Goal: Task Accomplishment & Management: Manage account settings

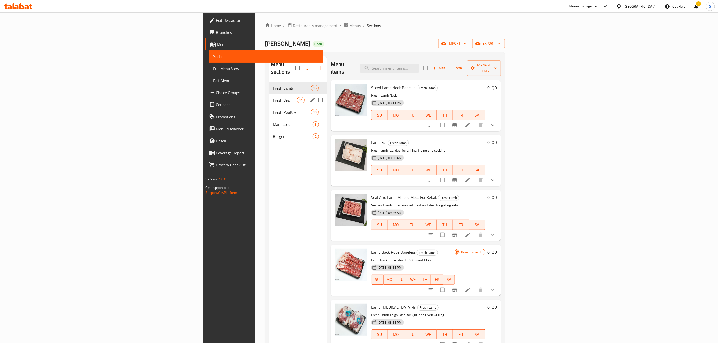
drag, startPoint x: 167, startPoint y: 88, endPoint x: 171, endPoint y: 89, distance: 3.4
click at [269, 94] on div "Fresh Veal 11" at bounding box center [298, 100] width 58 height 12
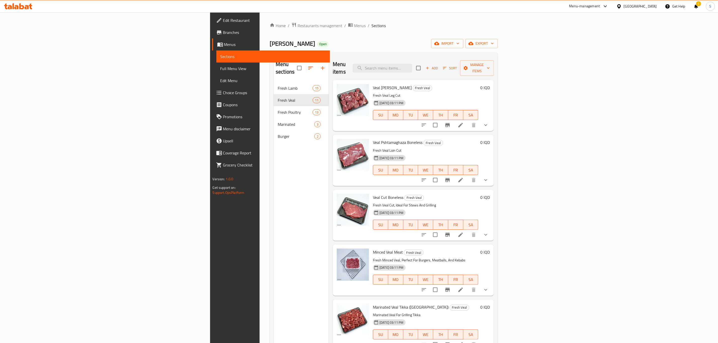
click at [270, 35] on div "Home / Restaurants management / Menus / Sections Qasabi Qubadi Open import expo…" at bounding box center [384, 212] width 228 height 381
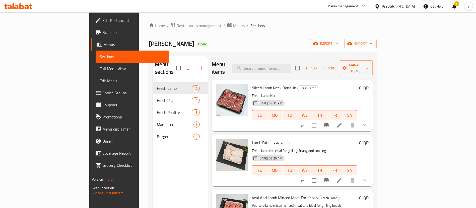
click at [255, 45] on div "Qasabi Qubadi Open import export" at bounding box center [263, 43] width 228 height 9
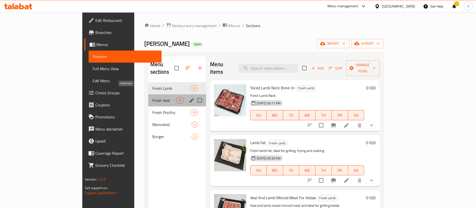
click at [152, 97] on span "Fresh Veal" at bounding box center [164, 100] width 24 height 6
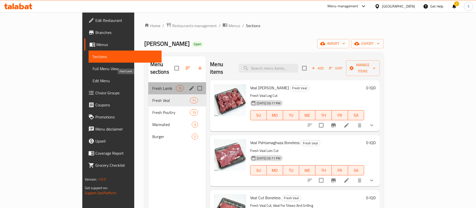
click at [152, 85] on span "Fresh Lamb" at bounding box center [164, 88] width 24 height 6
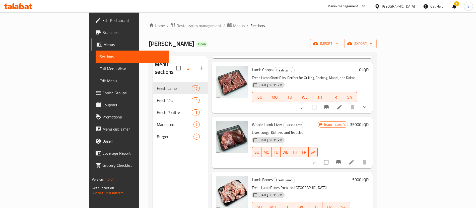
scroll to position [70, 0]
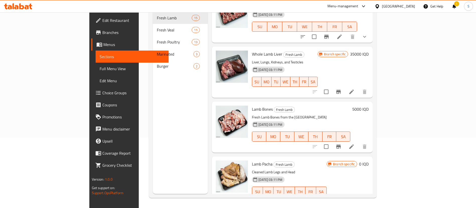
click at [309, 30] on div "Menu items Add Sort Manage items Sliced Lamb Neck Bone-In Fresh Lamb Fresh Lamb…" at bounding box center [290, 90] width 165 height 208
